Goal: Contribute content: Add original content to the website for others to see

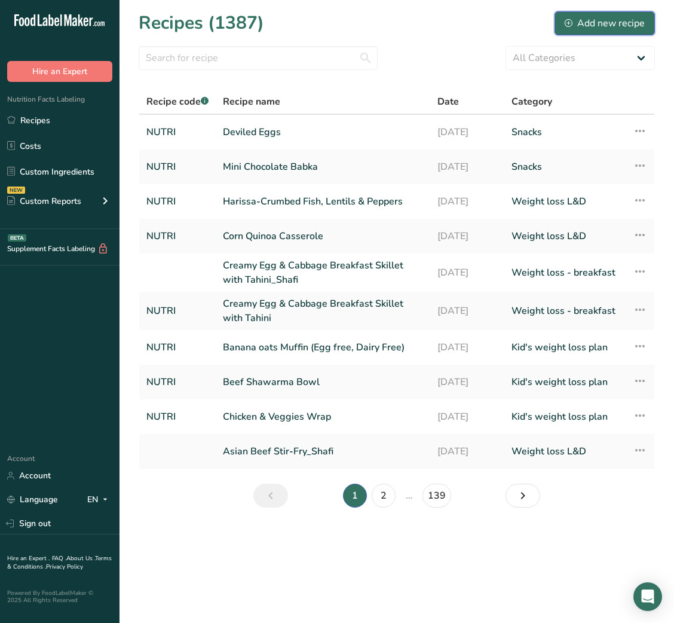
click at [592, 28] on div "Add new recipe" at bounding box center [605, 23] width 80 height 14
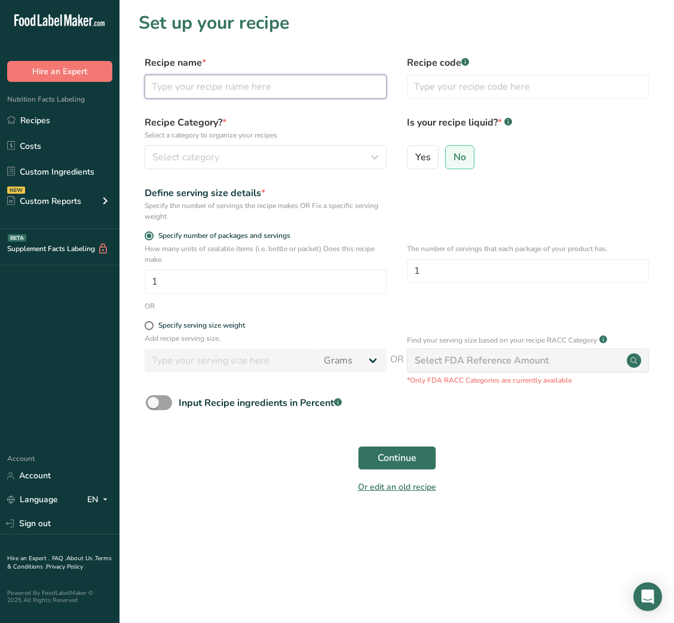
click at [267, 82] on input "text" at bounding box center [266, 87] width 242 height 24
paste input "Eggs Benedict Breakfast Pizza"
type input "Eggs Benedict Breakfast Pizza"
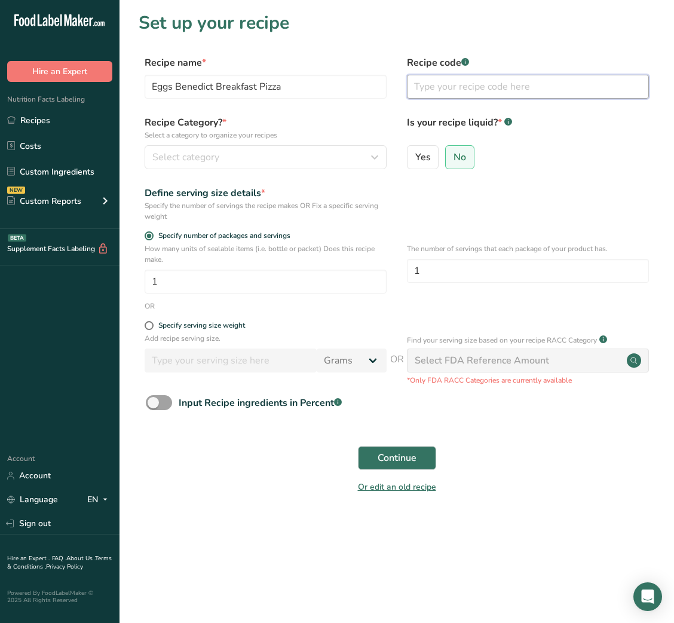
click at [481, 88] on input "text" at bounding box center [528, 87] width 242 height 24
type input "NUTRI"
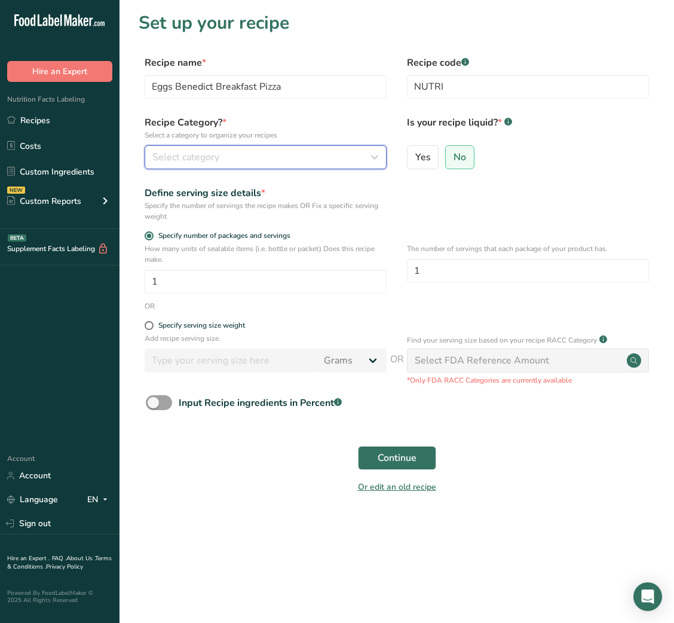
click at [335, 165] on button "Select category" at bounding box center [266, 157] width 242 height 24
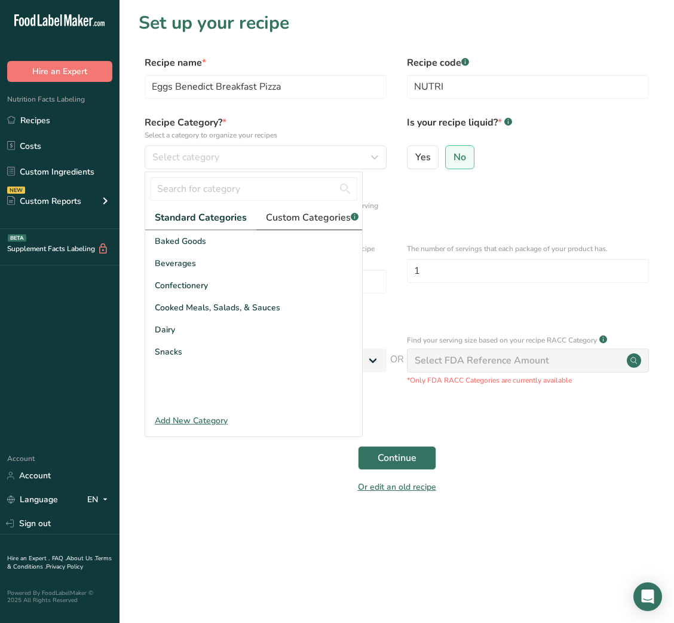
click at [309, 212] on span "Custom Categories .a-a{fill:#347362;}.b-a{fill:#fff;}" at bounding box center [312, 217] width 93 height 14
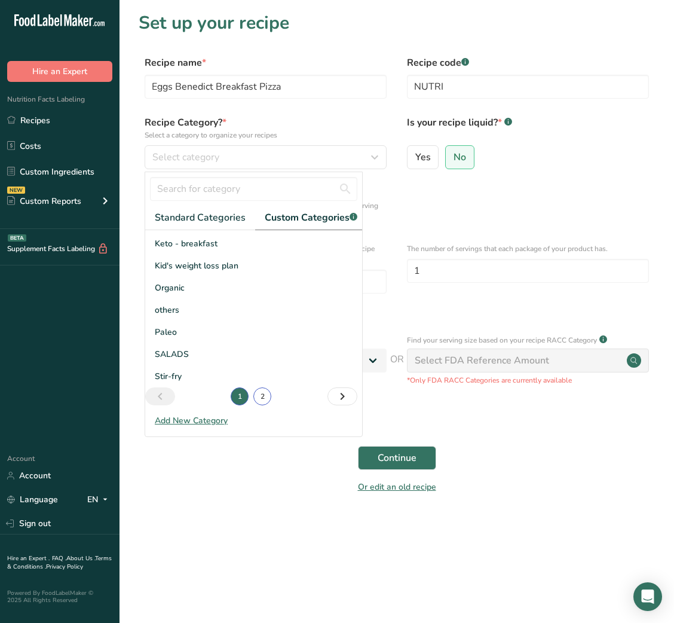
click at [261, 405] on link "2" at bounding box center [262, 396] width 18 height 18
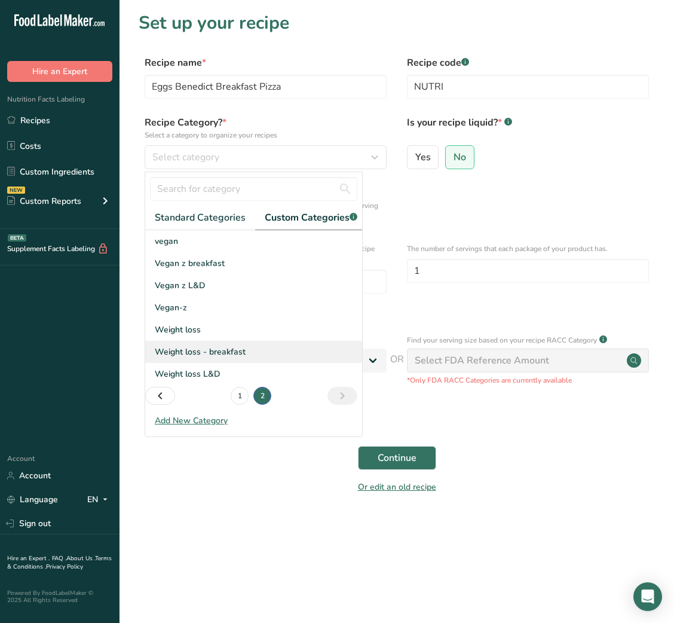
click at [206, 358] on span "Weight loss - breakfast" at bounding box center [200, 351] width 91 height 13
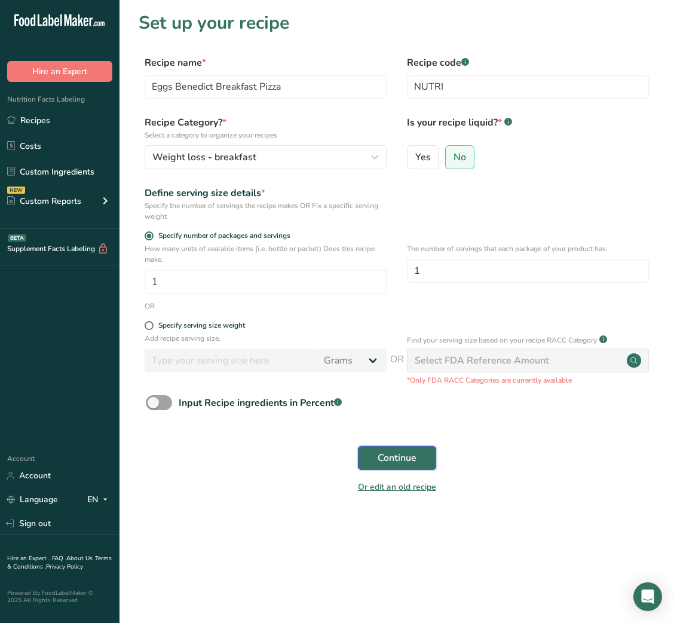
click at [404, 452] on span "Continue" at bounding box center [397, 458] width 39 height 14
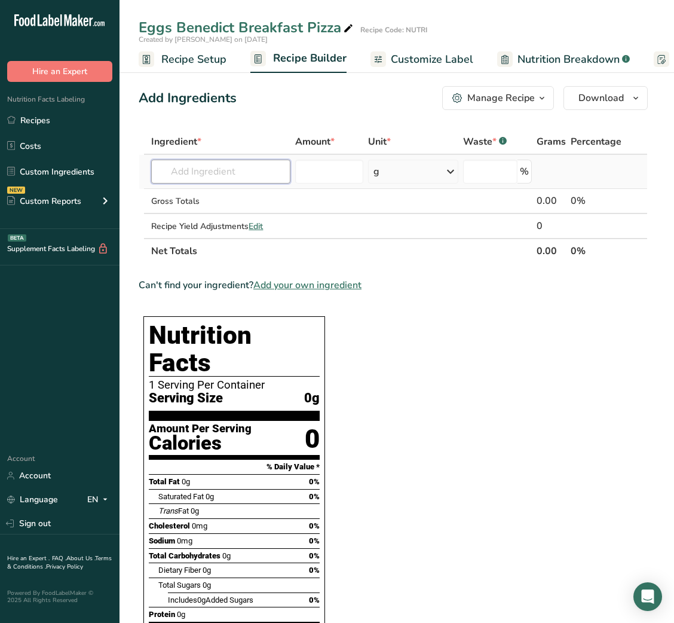
click at [242, 173] on input "text" at bounding box center [220, 172] width 139 height 24
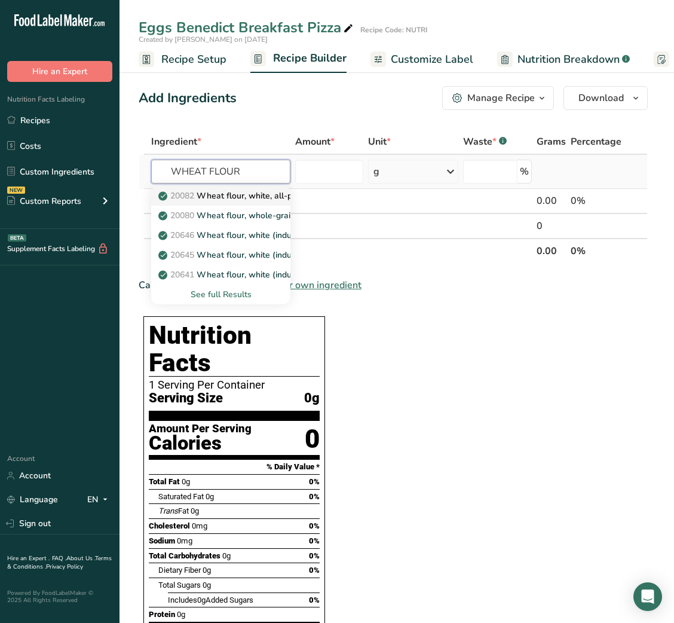
type input "WHEAT FLOUR"
click at [249, 200] on p "20082 Wheat flour, white, all-purpose, self-rising, enriched" at bounding box center [279, 195] width 237 height 13
type input "Wheat flour, white, all-purpose, self-rising, enriched"
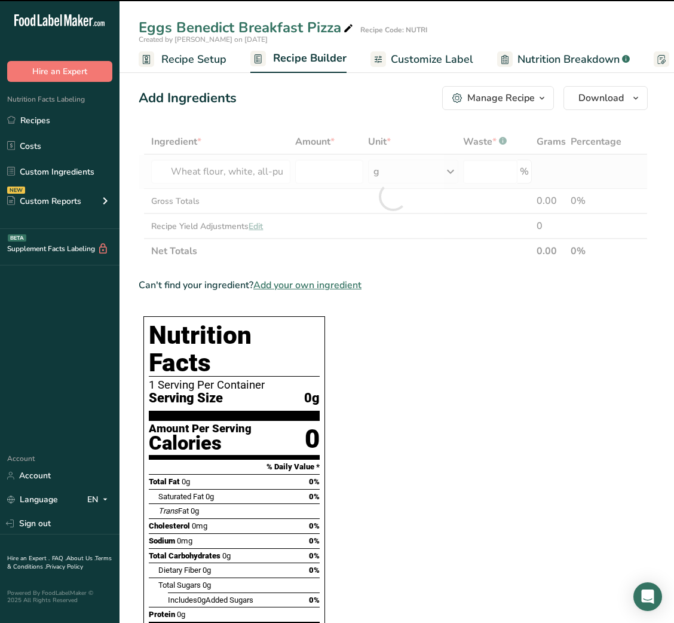
type input "0"
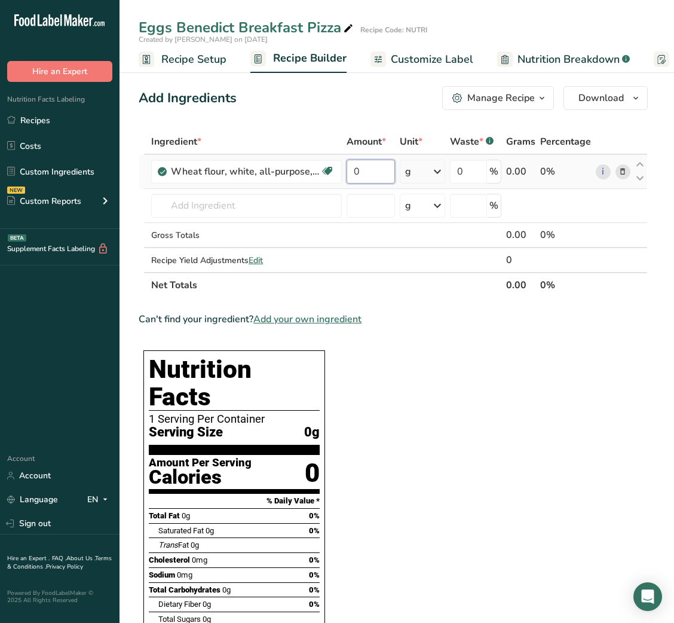
click at [348, 169] on input "0" at bounding box center [371, 172] width 48 height 24
type input "30"
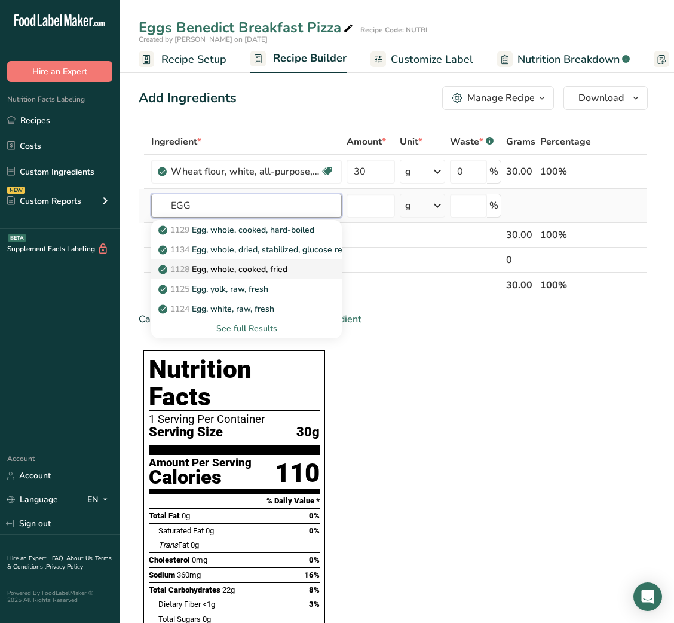
type input "EGG"
click at [255, 275] on link "1128 Egg, whole, cooked, fried" at bounding box center [246, 269] width 191 height 20
type input "Egg, whole, cooked, fried"
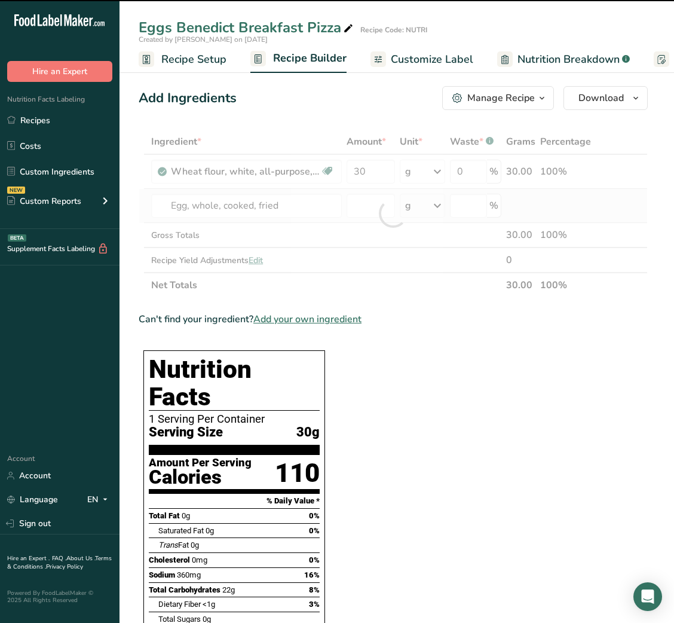
type input "0"
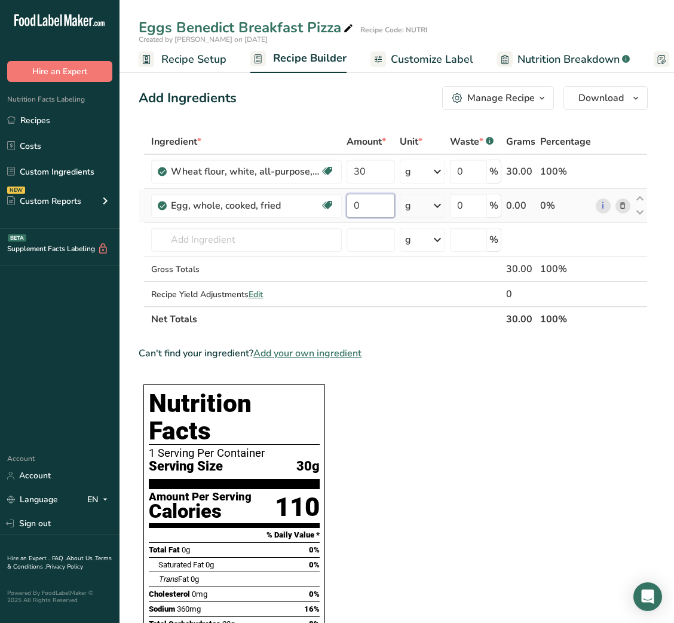
click at [357, 201] on input "0" at bounding box center [371, 206] width 48 height 24
type input "37"
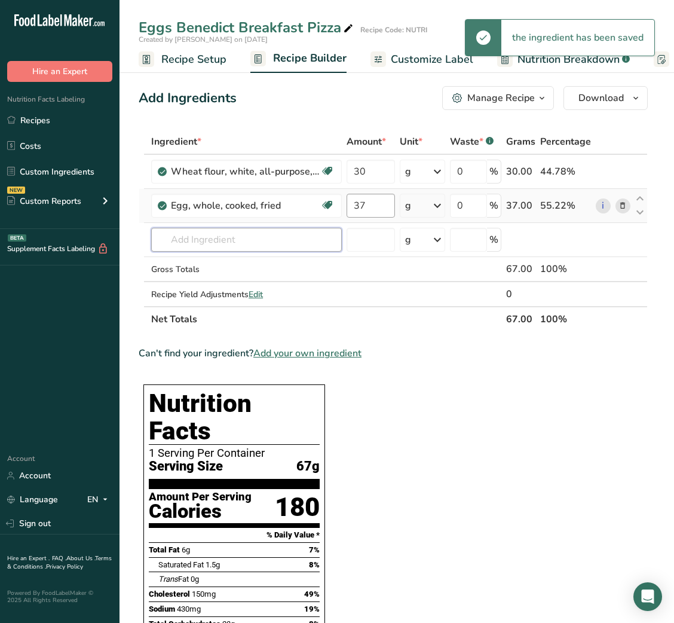
type input "N"
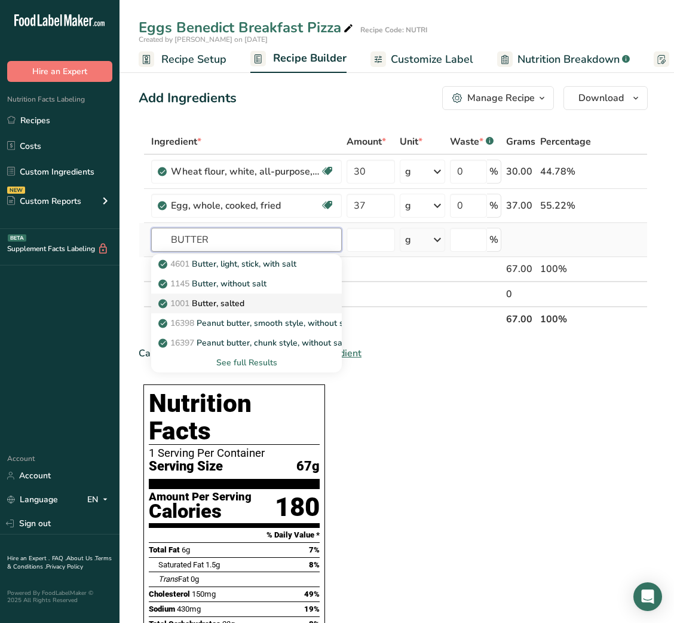
type input "BUTTER"
click at [235, 301] on p "1001 Butter, salted" at bounding box center [203, 303] width 84 height 13
type input "Butter, salted"
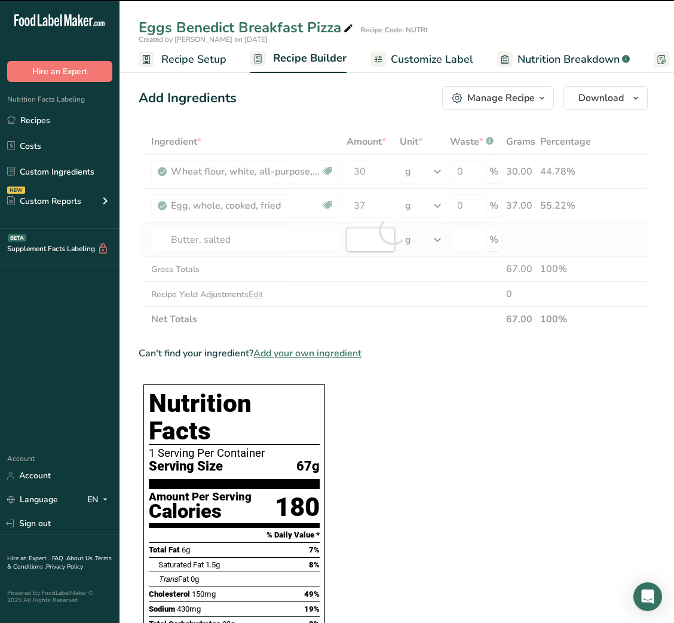
type input "0"
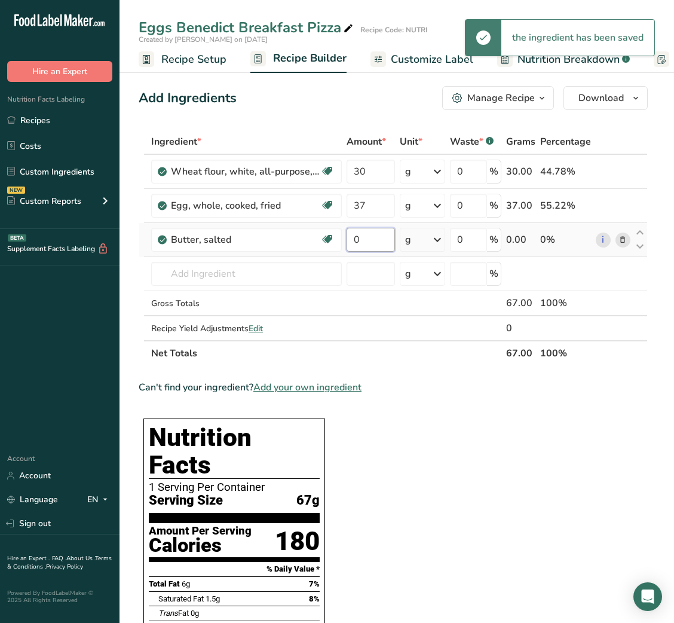
click at [354, 238] on input "0" at bounding box center [371, 240] width 48 height 24
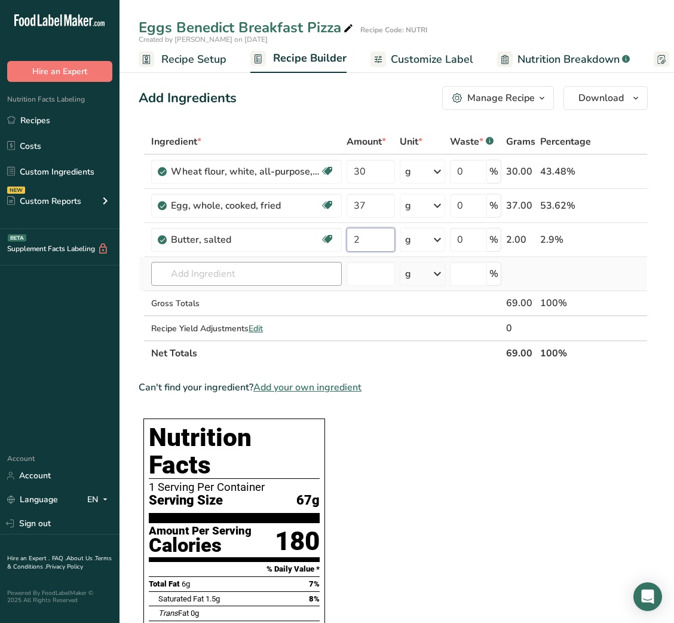
type input "2"
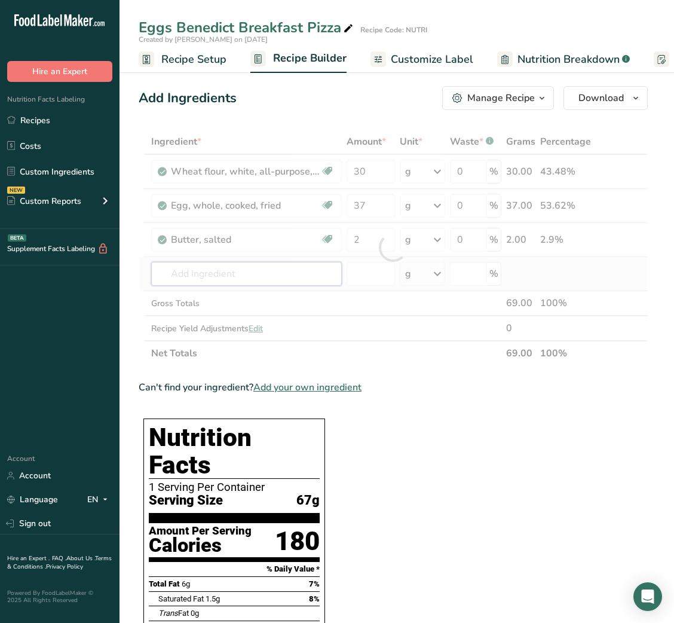
click at [280, 272] on div "Ingredient * Amount * Unit * Waste * .a-a{fill:#347362;}.b-a{fill:#fff;} Grams …" at bounding box center [393, 247] width 509 height 237
